Goal: Find contact information: Find contact information

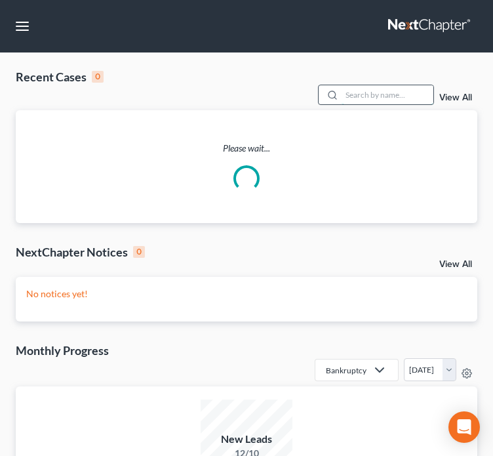
click at [357, 85] on input "search" at bounding box center [388, 94] width 92 height 19
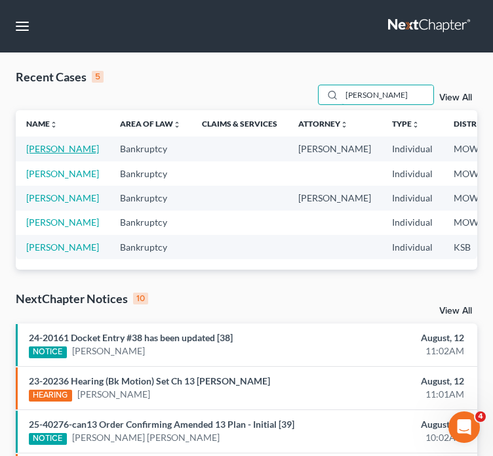
type input "[PERSON_NAME]"
click at [41, 143] on link "[PERSON_NAME]" at bounding box center [62, 148] width 73 height 11
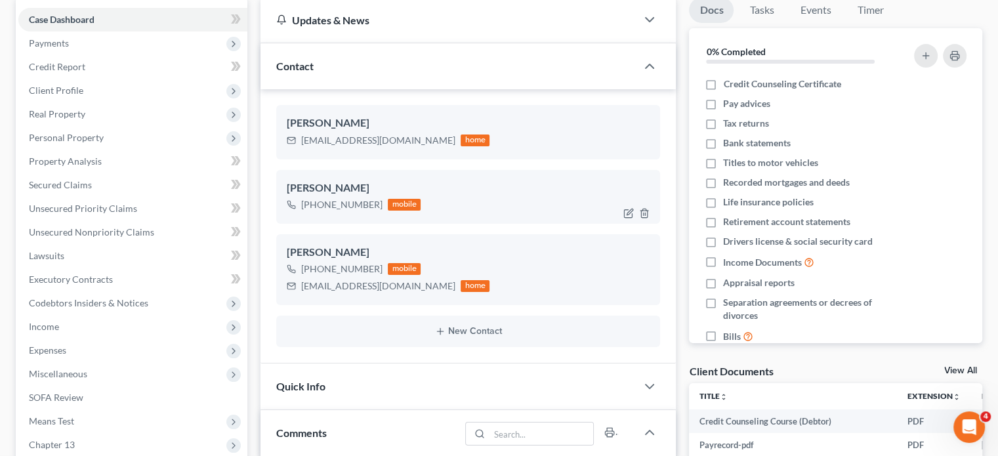
scroll to position [131, 0]
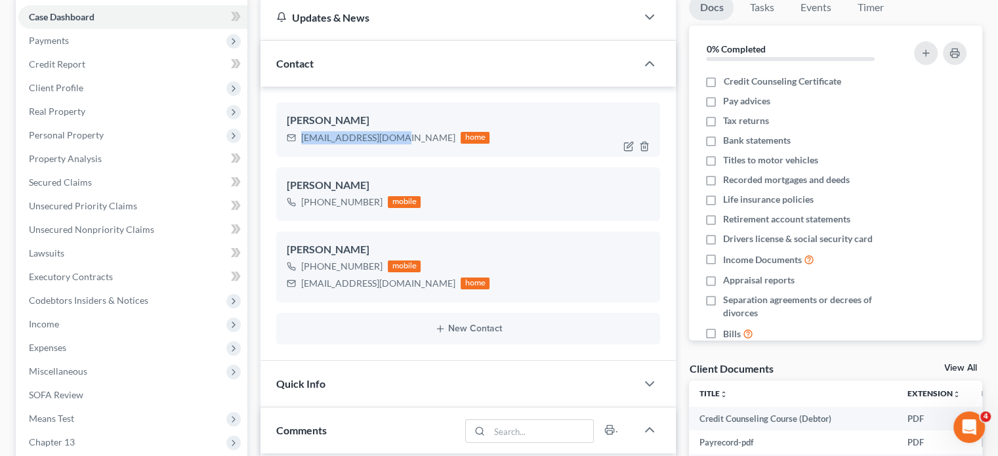
drag, startPoint x: 396, startPoint y: 134, endPoint x: 281, endPoint y: 144, distance: 115.2
click at [281, 144] on div "[PERSON_NAME] [EMAIL_ADDRESS][DOMAIN_NAME] home" at bounding box center [468, 129] width 384 height 54
copy div "[EMAIL_ADDRESS][DOMAIN_NAME]"
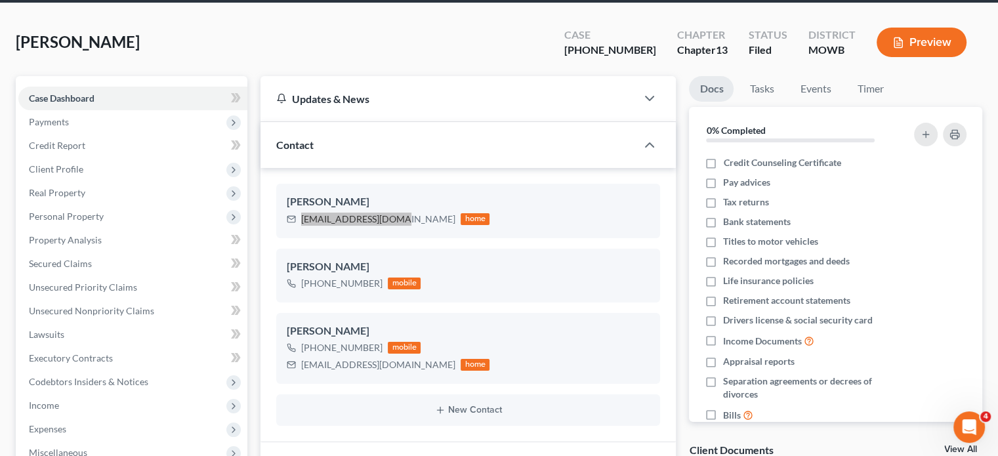
scroll to position [0, 0]
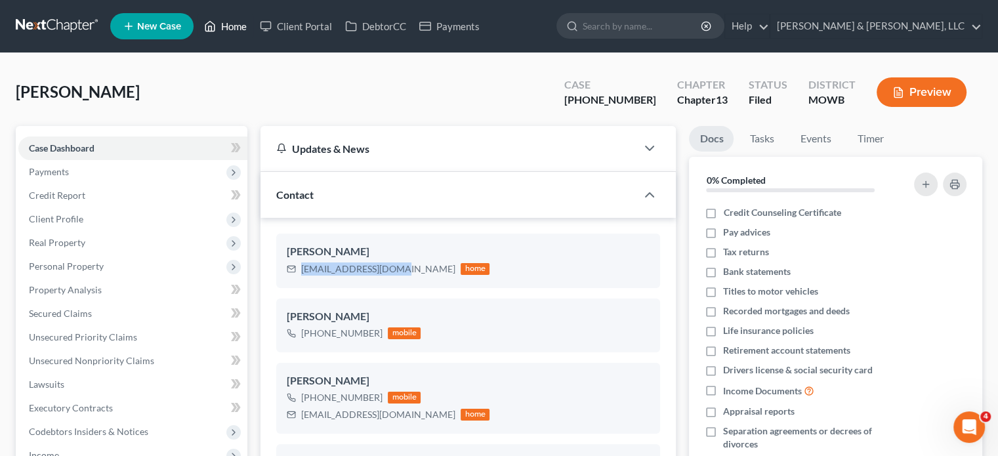
drag, startPoint x: 241, startPoint y: 23, endPoint x: 285, endPoint y: 62, distance: 59.0
click at [241, 23] on link "Home" at bounding box center [225, 26] width 56 height 24
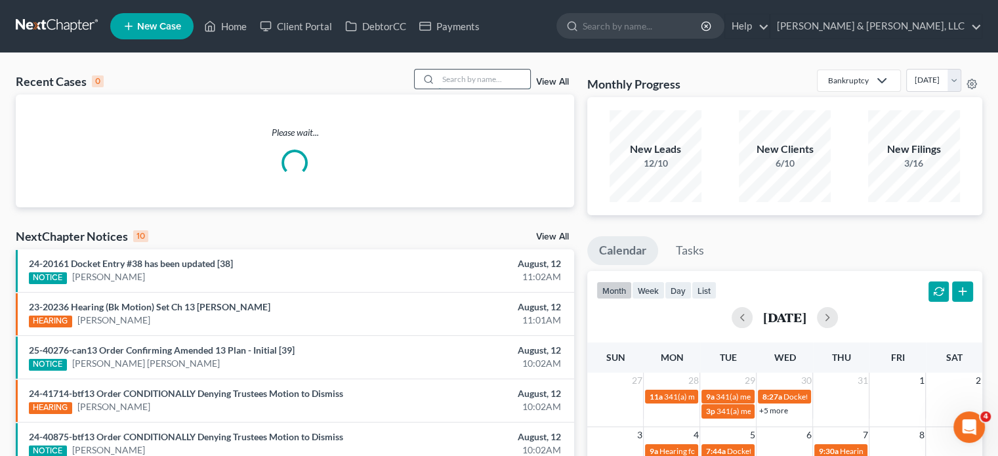
click at [502, 78] on input "search" at bounding box center [484, 79] width 92 height 19
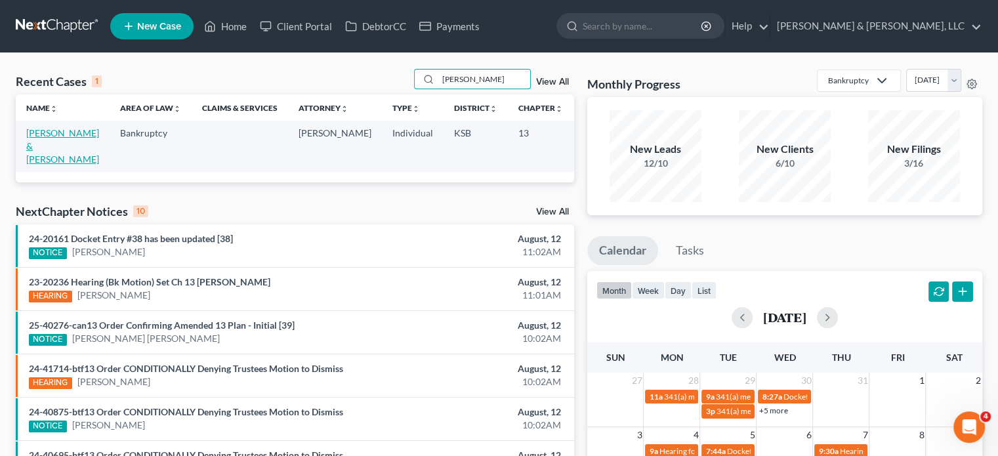
type input "[PERSON_NAME]"
click at [50, 135] on link "[PERSON_NAME] & [PERSON_NAME]" at bounding box center [62, 145] width 73 height 37
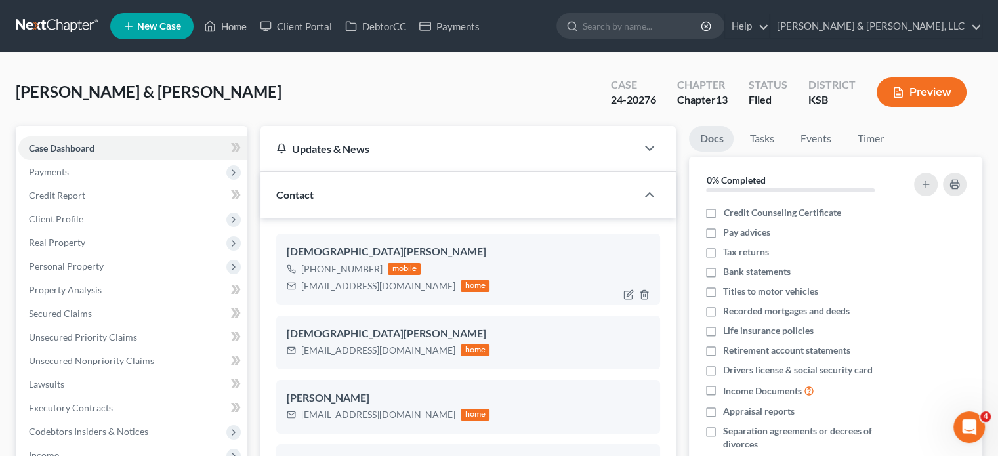
scroll to position [436, 0]
drag, startPoint x: 417, startPoint y: 286, endPoint x: 302, endPoint y: 285, distance: 115.4
click at [302, 285] on div "[EMAIL_ADDRESS][DOMAIN_NAME] home" at bounding box center [388, 285] width 203 height 17
drag, startPoint x: 410, startPoint y: 415, endPoint x: 327, endPoint y: 426, distance: 84.1
click at [283, 417] on div "[PERSON_NAME] [EMAIL_ADDRESS][DOMAIN_NAME] home" at bounding box center [468, 407] width 384 height 54
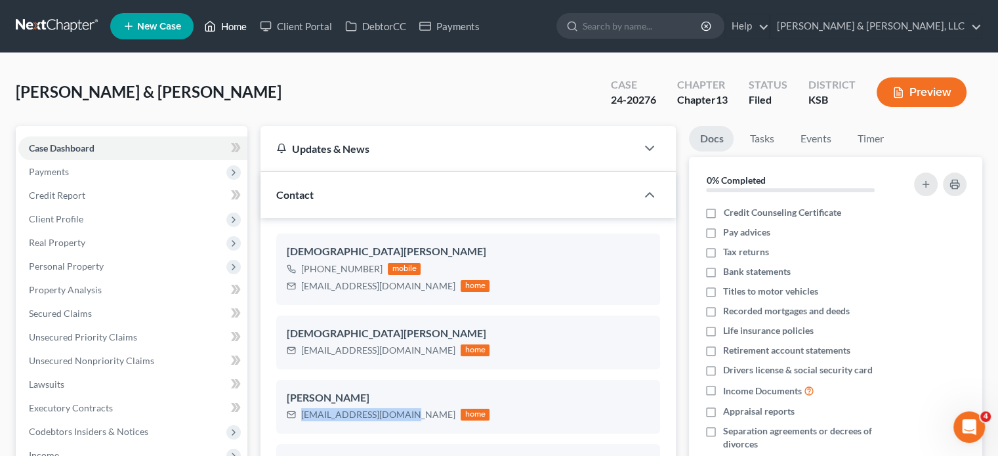
drag, startPoint x: 216, startPoint y: 31, endPoint x: 505, endPoint y: 126, distance: 303.9
click at [216, 31] on icon at bounding box center [210, 26] width 12 height 16
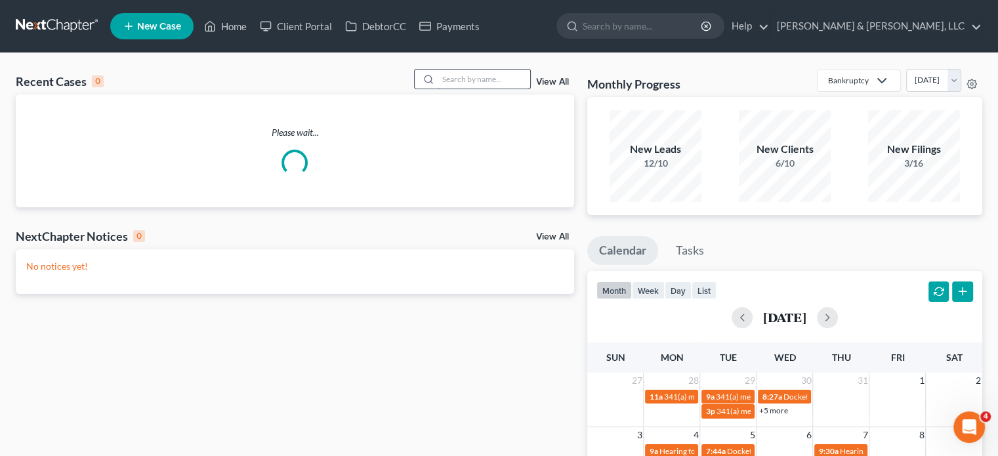
click at [484, 79] on input "search" at bounding box center [484, 79] width 92 height 19
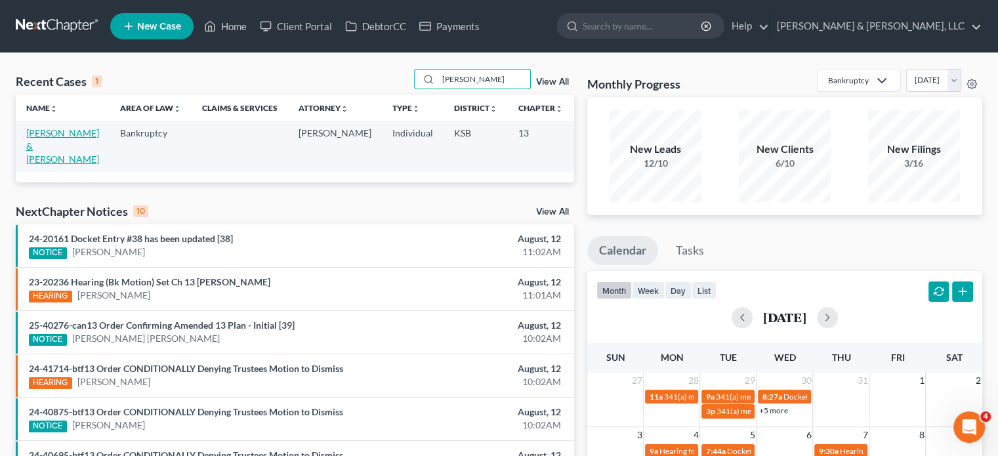
type input "[PERSON_NAME]"
click at [50, 146] on link "[PERSON_NAME] & [PERSON_NAME]" at bounding box center [62, 145] width 73 height 37
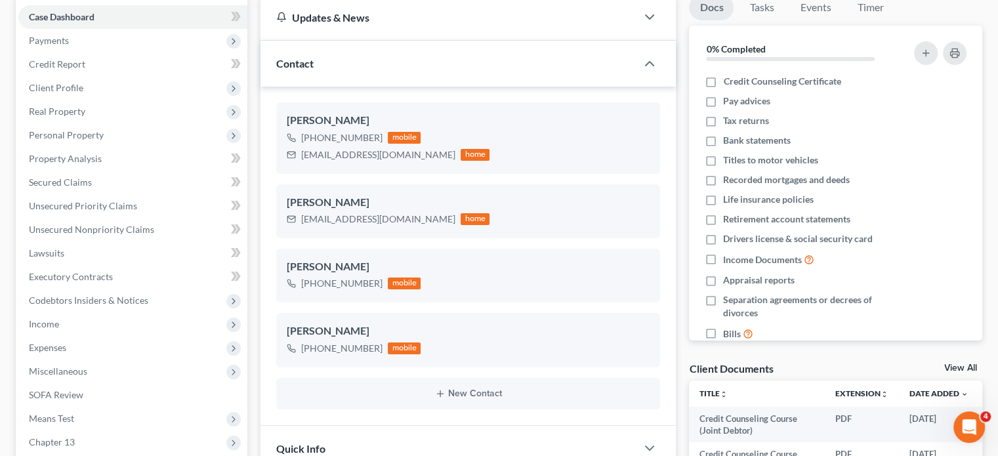
scroll to position [535, 0]
drag, startPoint x: 457, startPoint y: 154, endPoint x: 291, endPoint y: 157, distance: 165.3
click at [285, 158] on div "[PERSON_NAME] [PHONE_NUMBER] mobile [EMAIL_ADDRESS][DOMAIN_NAME] home" at bounding box center [468, 137] width 384 height 71
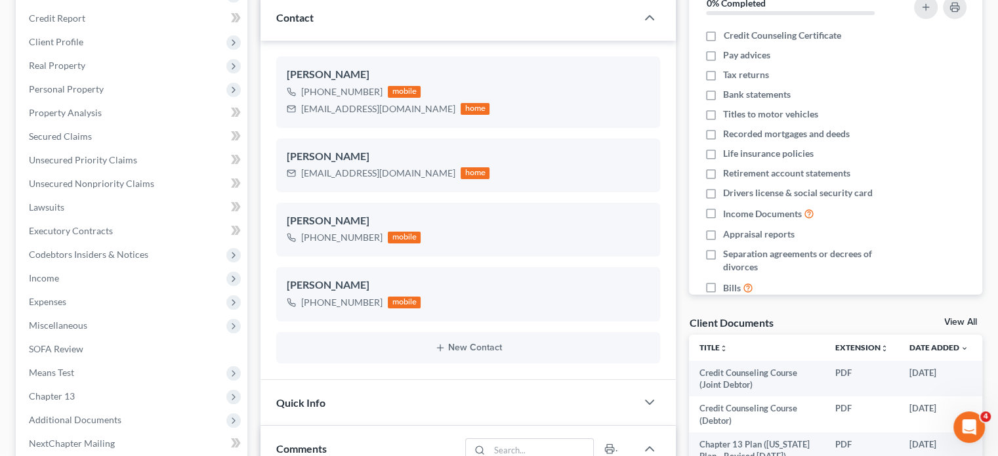
scroll to position [0, 0]
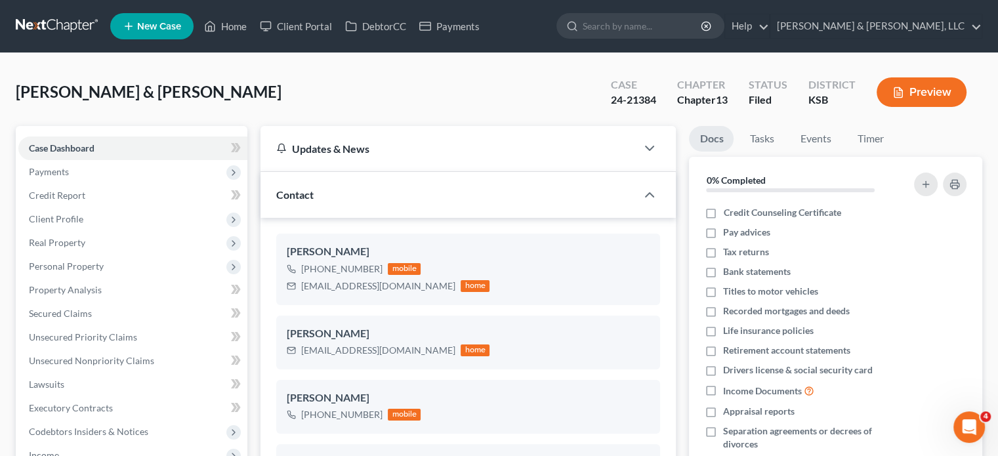
click at [309, 81] on div "[PERSON_NAME] & [PERSON_NAME] Upgraded Case 24-21384 Chapter Chapter 13 Status …" at bounding box center [499, 97] width 966 height 57
